Goal: Transaction & Acquisition: Subscribe to service/newsletter

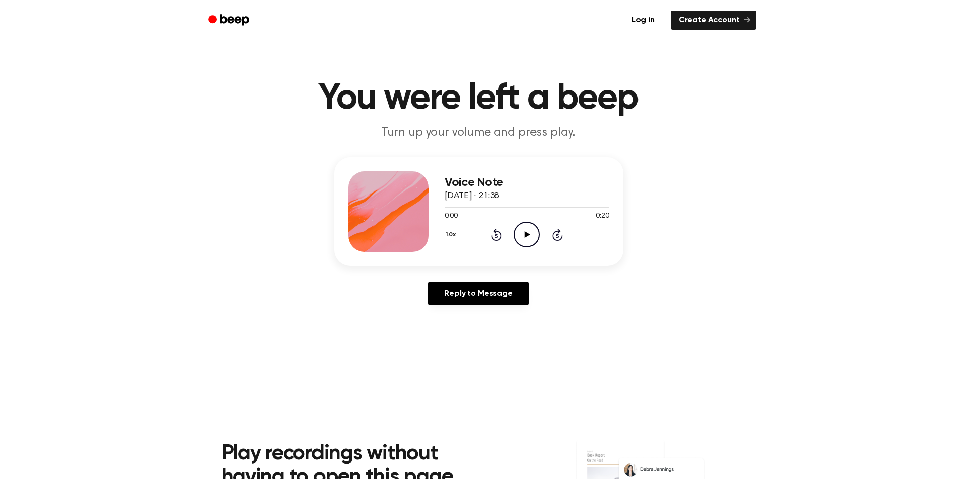
click at [526, 230] on icon "Play Audio" at bounding box center [527, 235] width 26 height 26
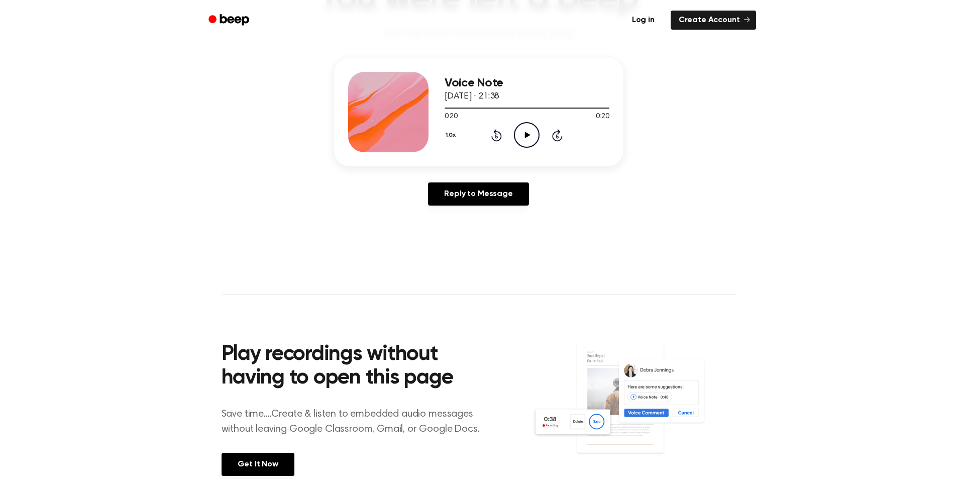
scroll to position [100, 0]
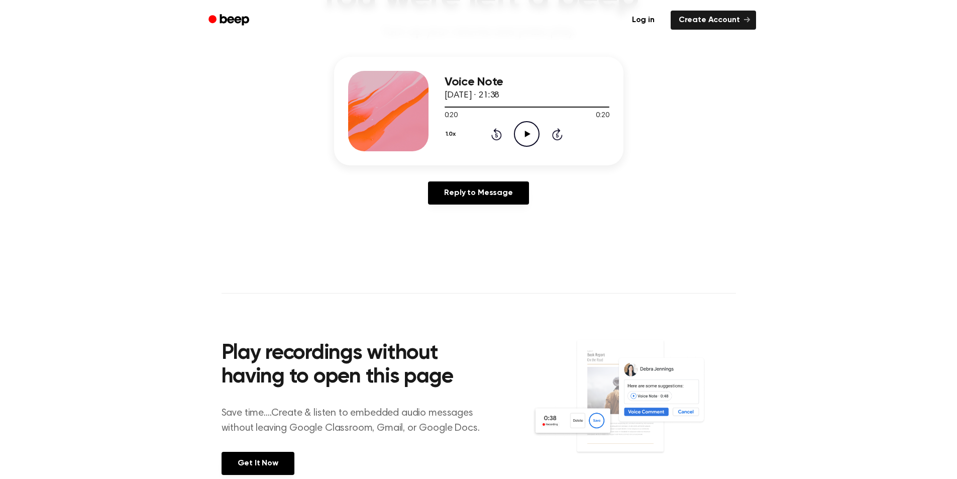
click at [527, 128] on icon "Play Audio" at bounding box center [527, 134] width 26 height 26
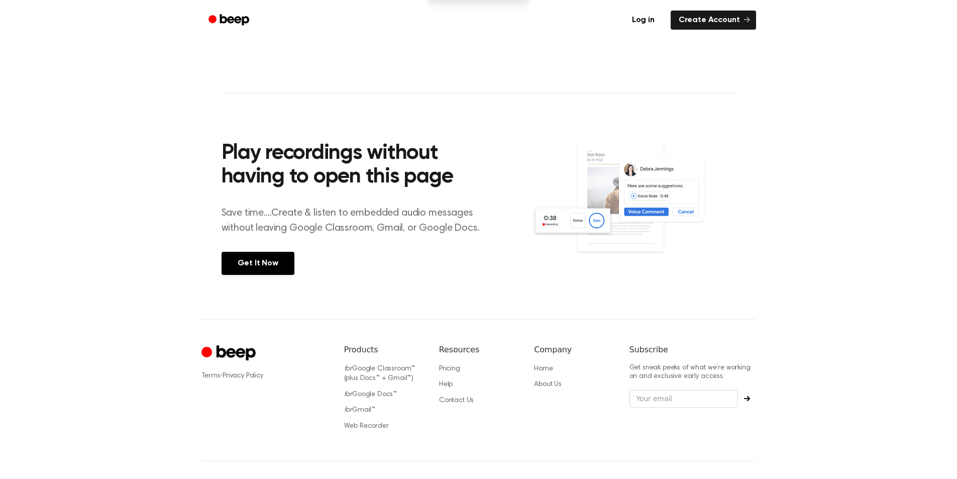
scroll to position [301, 0]
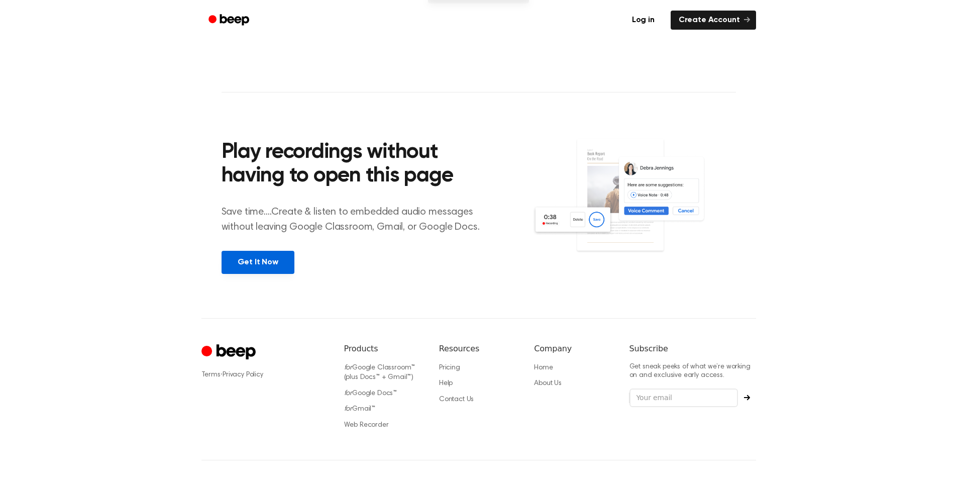
click at [265, 265] on link "Get It Now" at bounding box center [258, 262] width 73 height 23
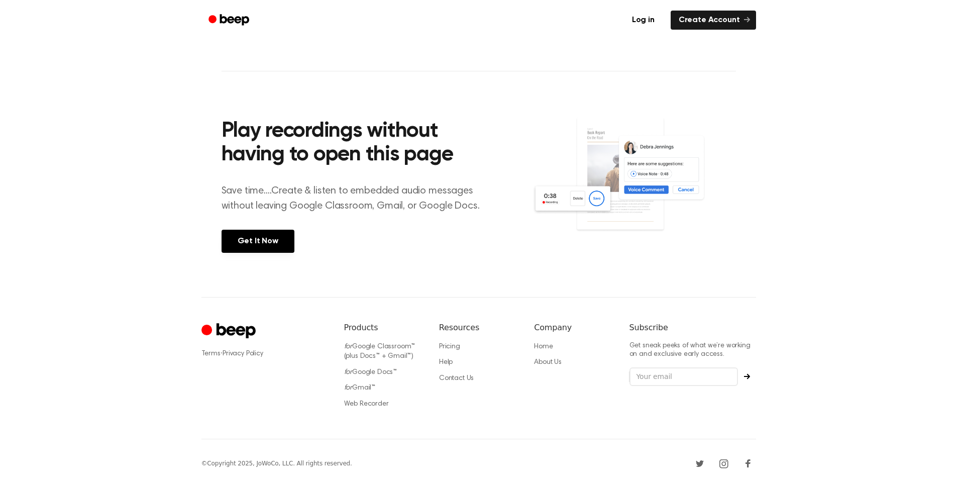
scroll to position [329, 0]
